Goal: Task Accomplishment & Management: Manage account settings

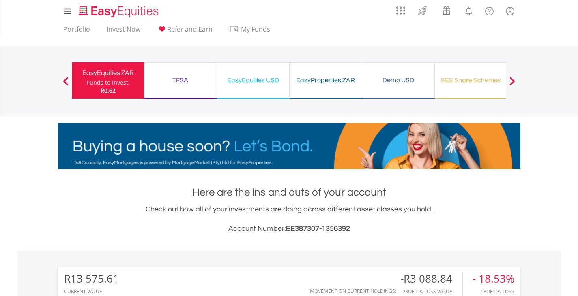
scroll to position [78, 154]
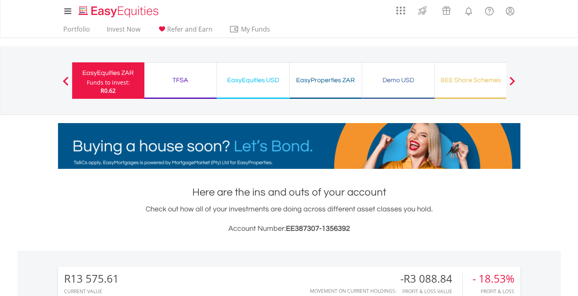
click at [91, 77] on div "EasyEquities ZAR" at bounding box center [108, 72] width 62 height 11
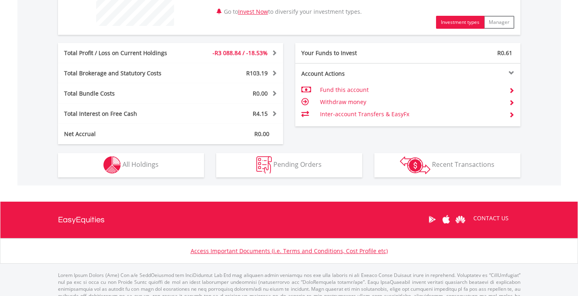
scroll to position [390, 0]
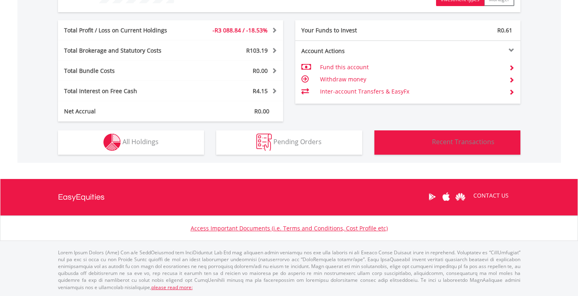
click at [461, 140] on span "Recent Transactions" at bounding box center [463, 141] width 62 height 9
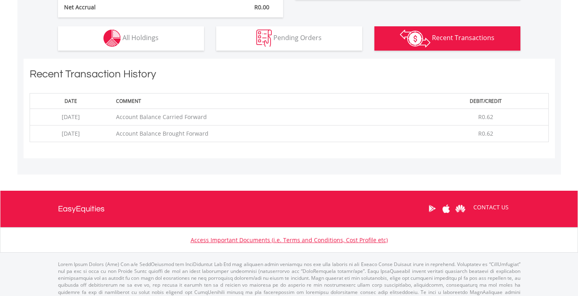
scroll to position [506, 0]
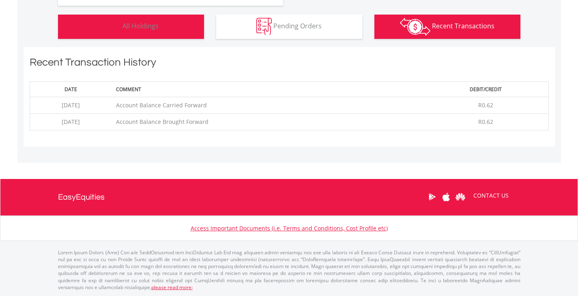
click at [157, 30] on span "All Holdings" at bounding box center [140, 25] width 36 height 9
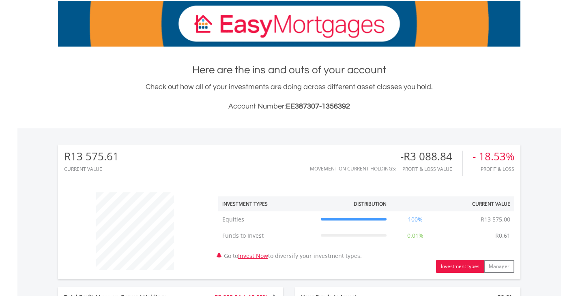
scroll to position [125, 0]
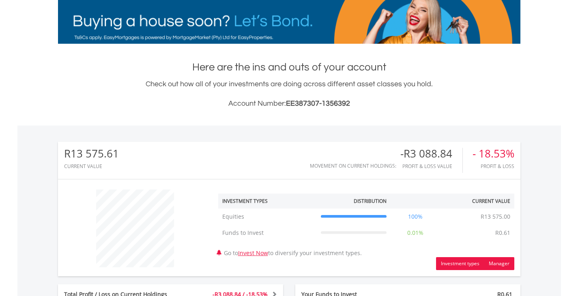
click at [508, 265] on button "Manager" at bounding box center [499, 263] width 30 height 13
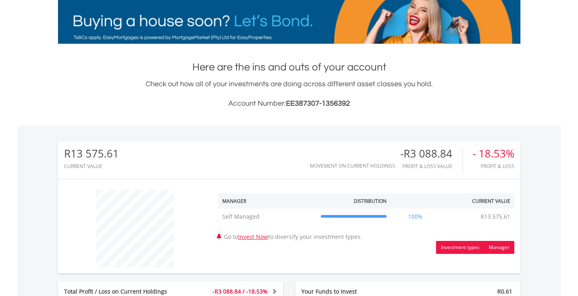
click at [459, 246] on button "Investment types" at bounding box center [460, 247] width 48 height 13
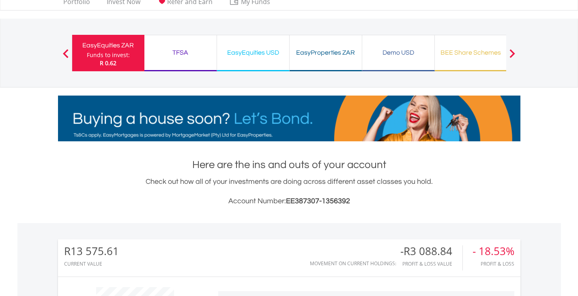
scroll to position [0, 0]
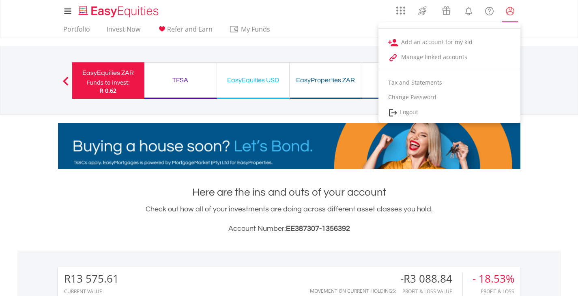
click at [510, 12] on lord-icon "My Profile" at bounding box center [510, 11] width 10 height 10
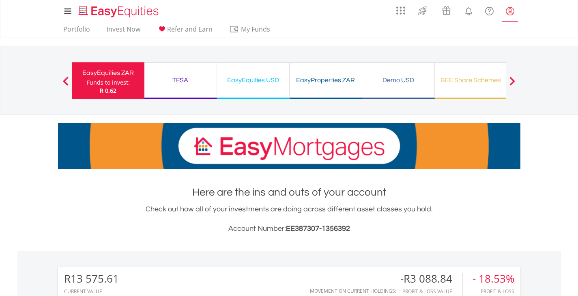
click at [509, 13] on lord-icon "My Profile" at bounding box center [510, 11] width 10 height 10
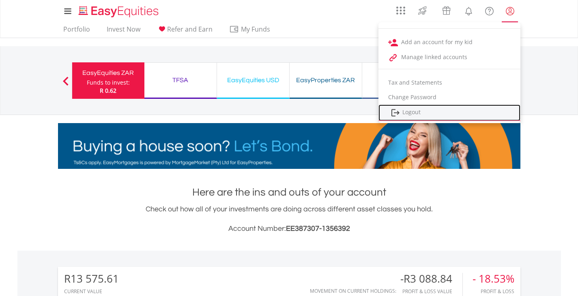
click at [433, 107] on link "Logout" at bounding box center [449, 113] width 142 height 17
